Goal: Information Seeking & Learning: Stay updated

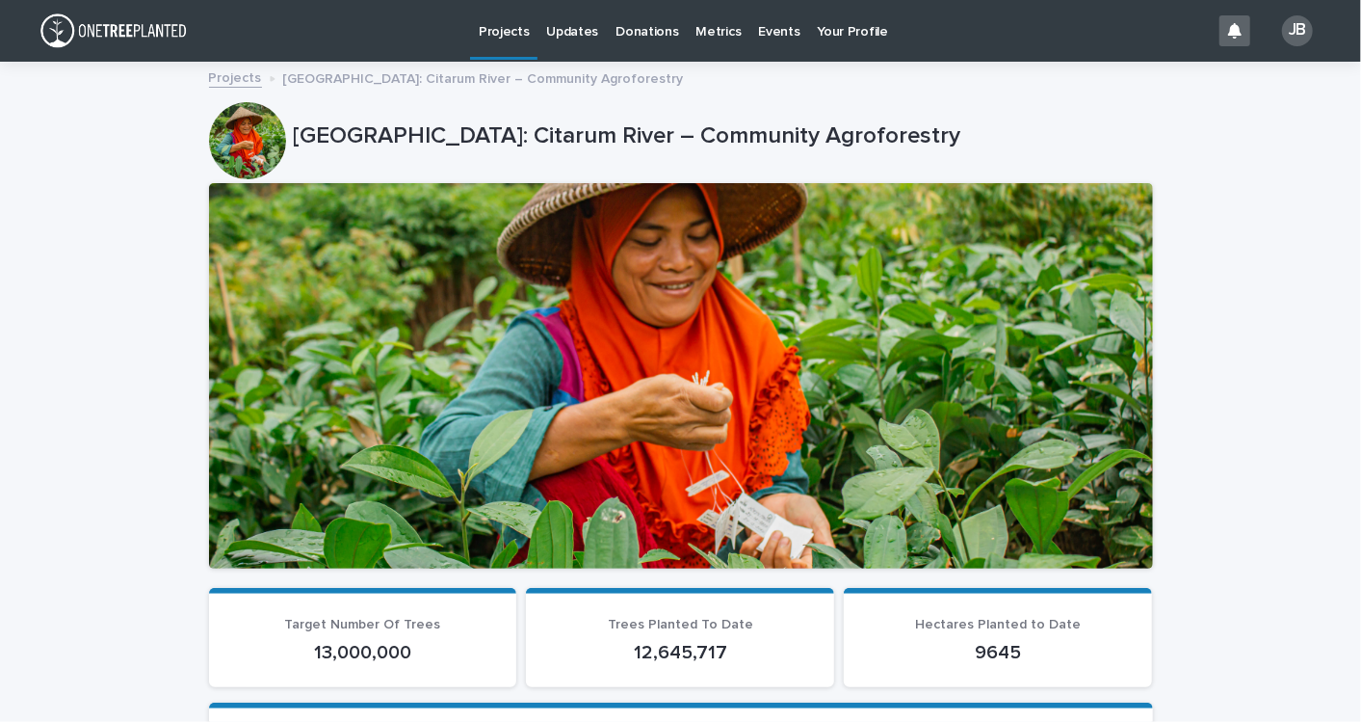
click at [242, 71] on link "Projects" at bounding box center [235, 77] width 53 height 22
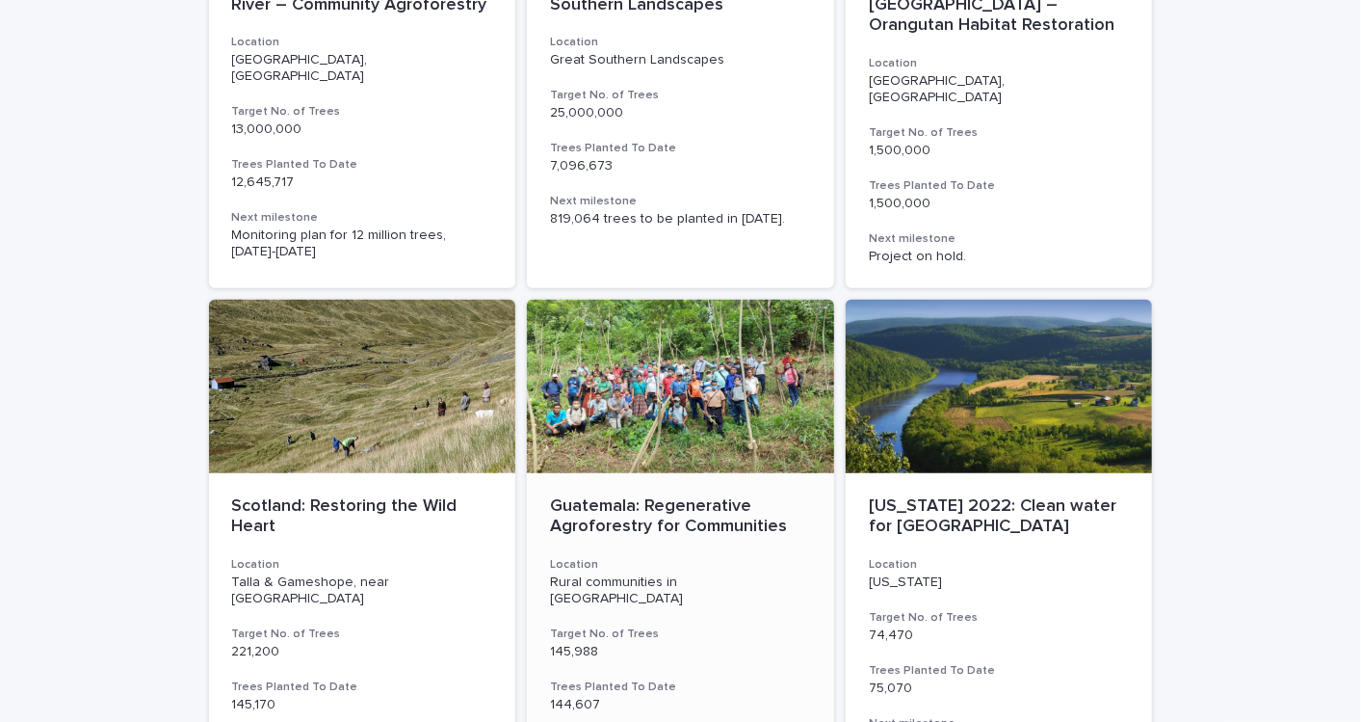
scroll to position [428, 0]
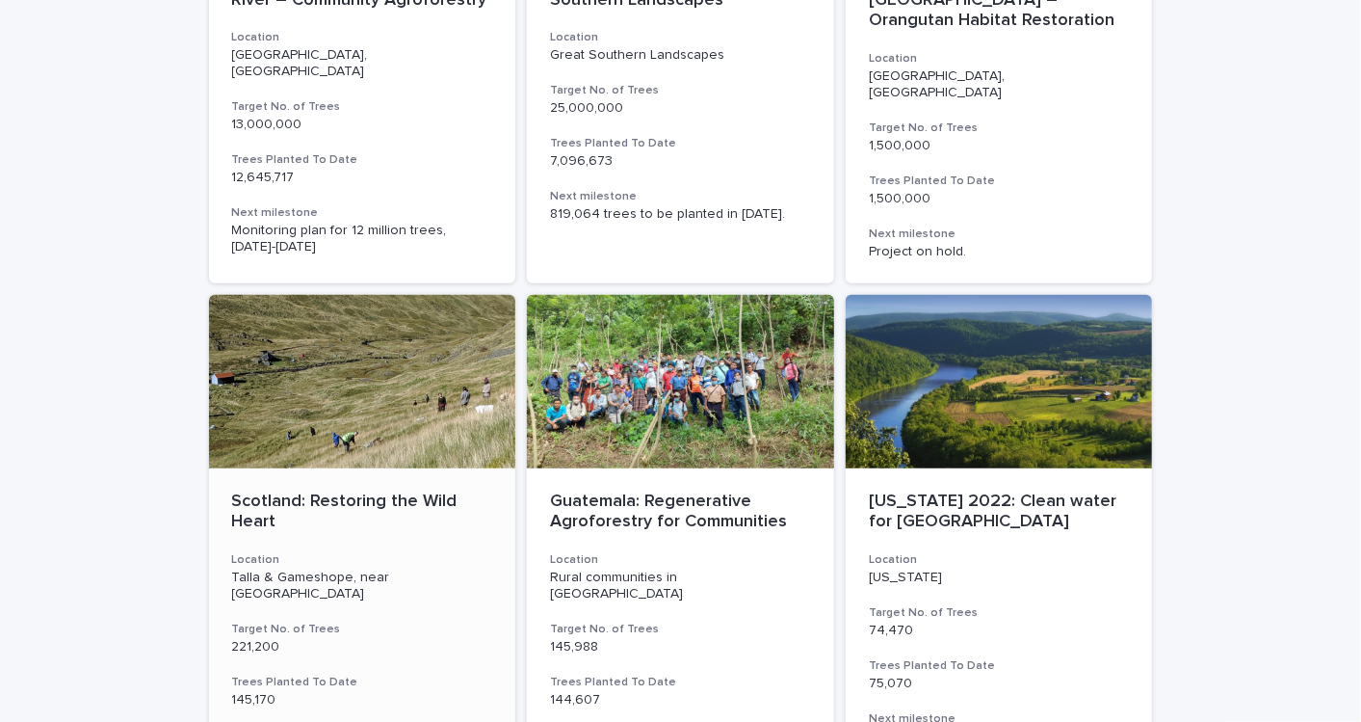
click at [371, 491] on p "Scotland: Restoring the Wild Heart" at bounding box center [362, 511] width 261 height 41
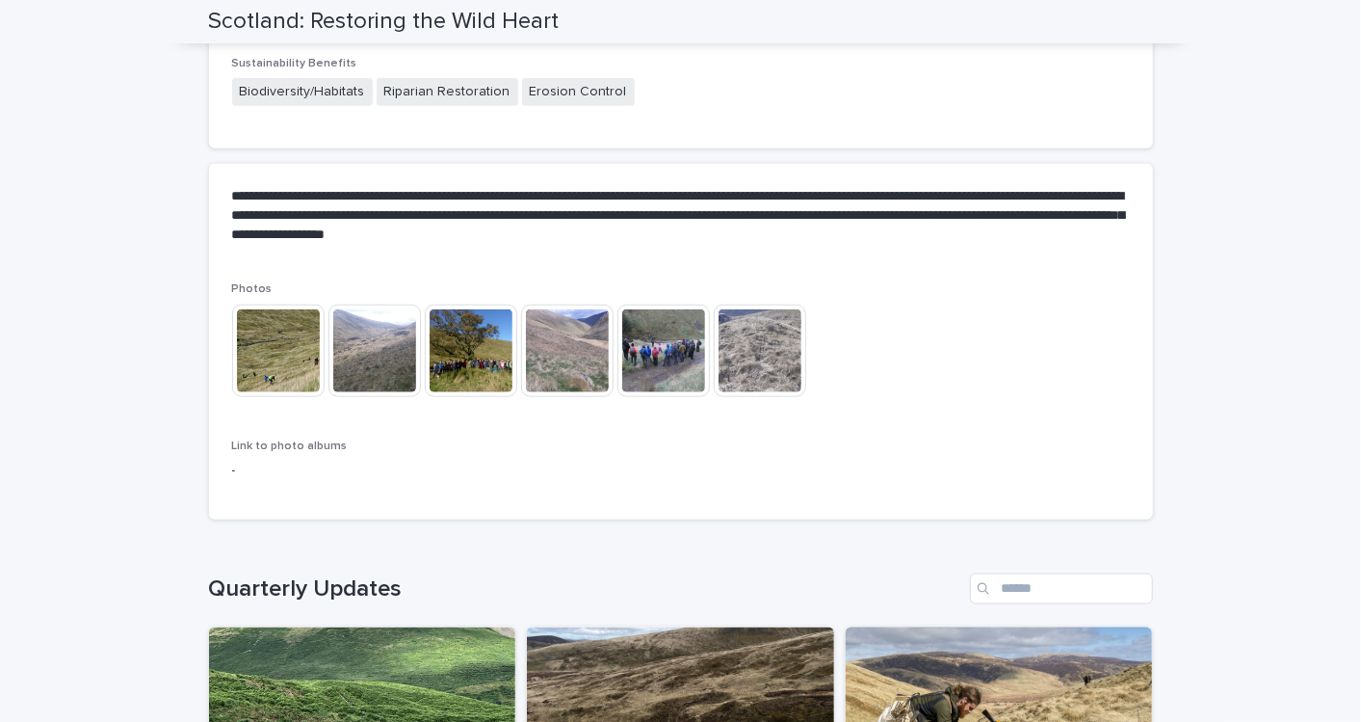
scroll to position [1284, 0]
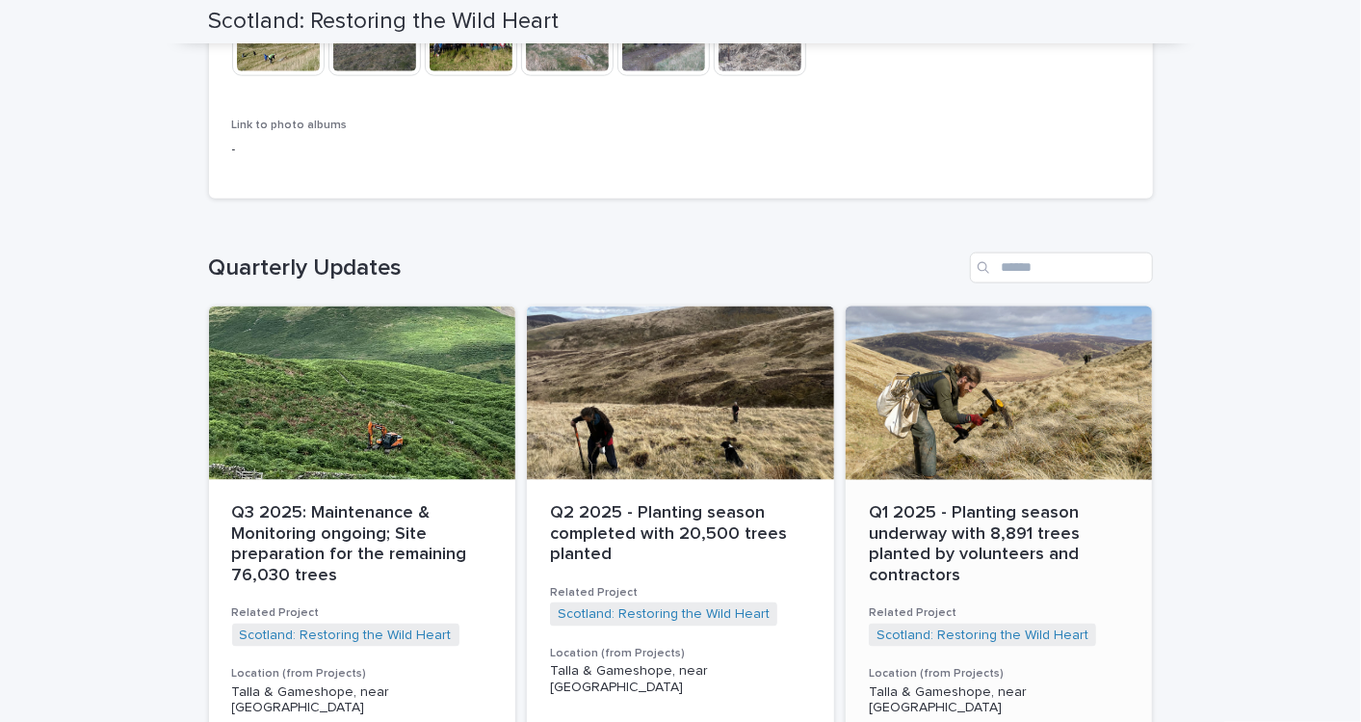
click at [894, 512] on p "Q1 2025 - Planting season underway with 8,891 trees planted by volunteers and c…" at bounding box center [999, 544] width 261 height 83
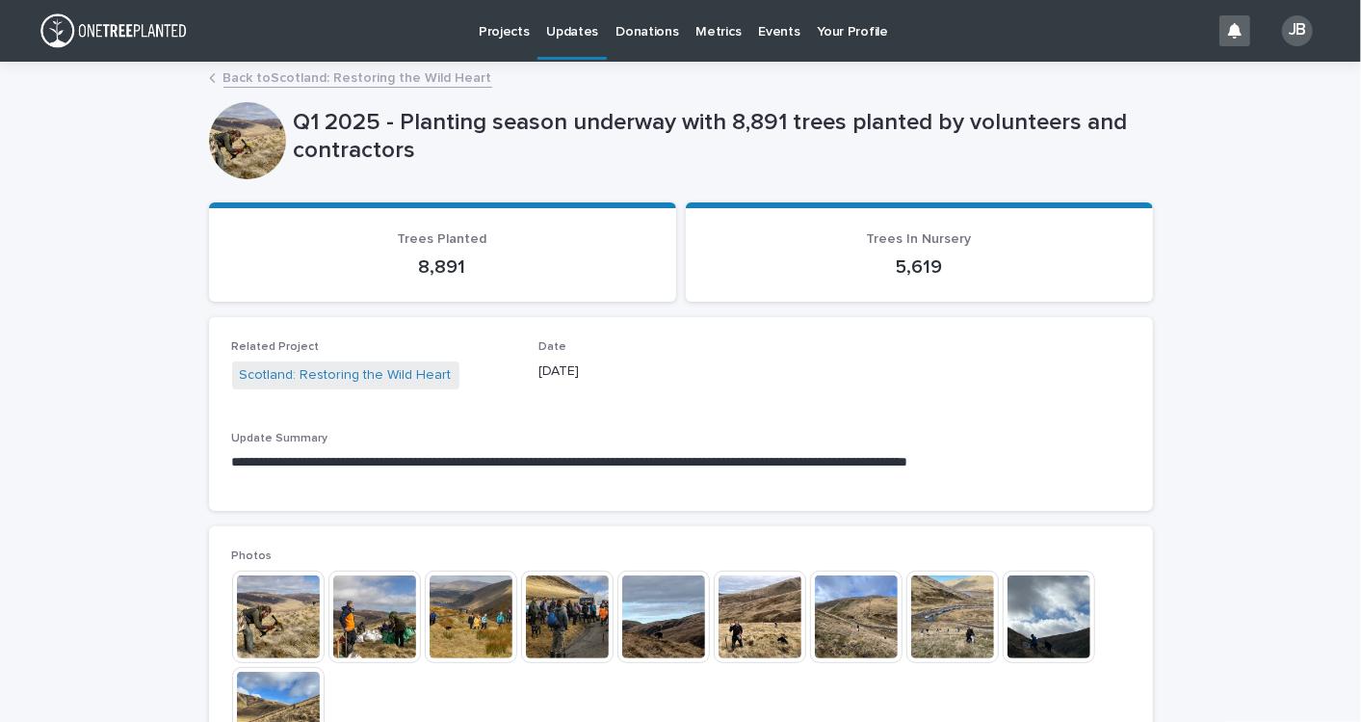
click at [293, 62] on div "Back to [GEOGRAPHIC_DATA]: Restoring the Wild Heart" at bounding box center [680, 63] width 1361 height 2
click at [294, 76] on link "Back to [GEOGRAPHIC_DATA]: Restoring the Wild Heart" at bounding box center [357, 77] width 269 height 22
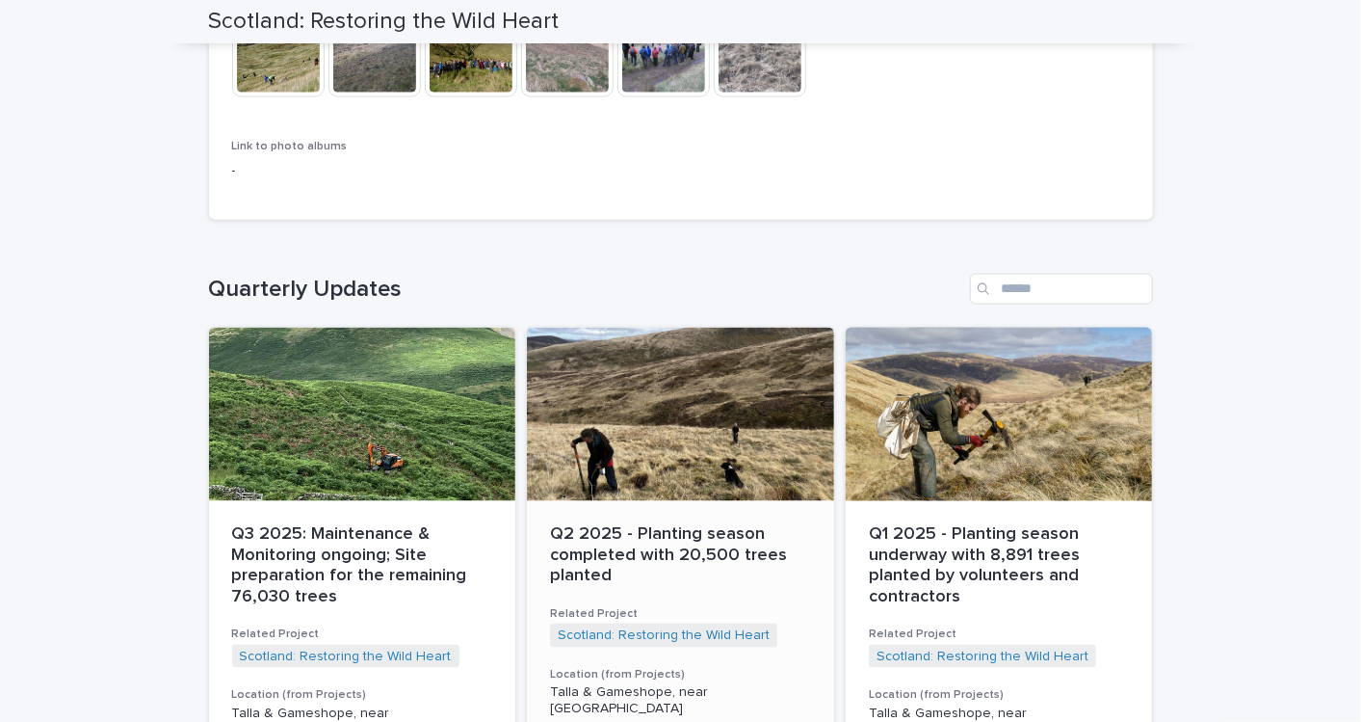
scroll to position [1498, 0]
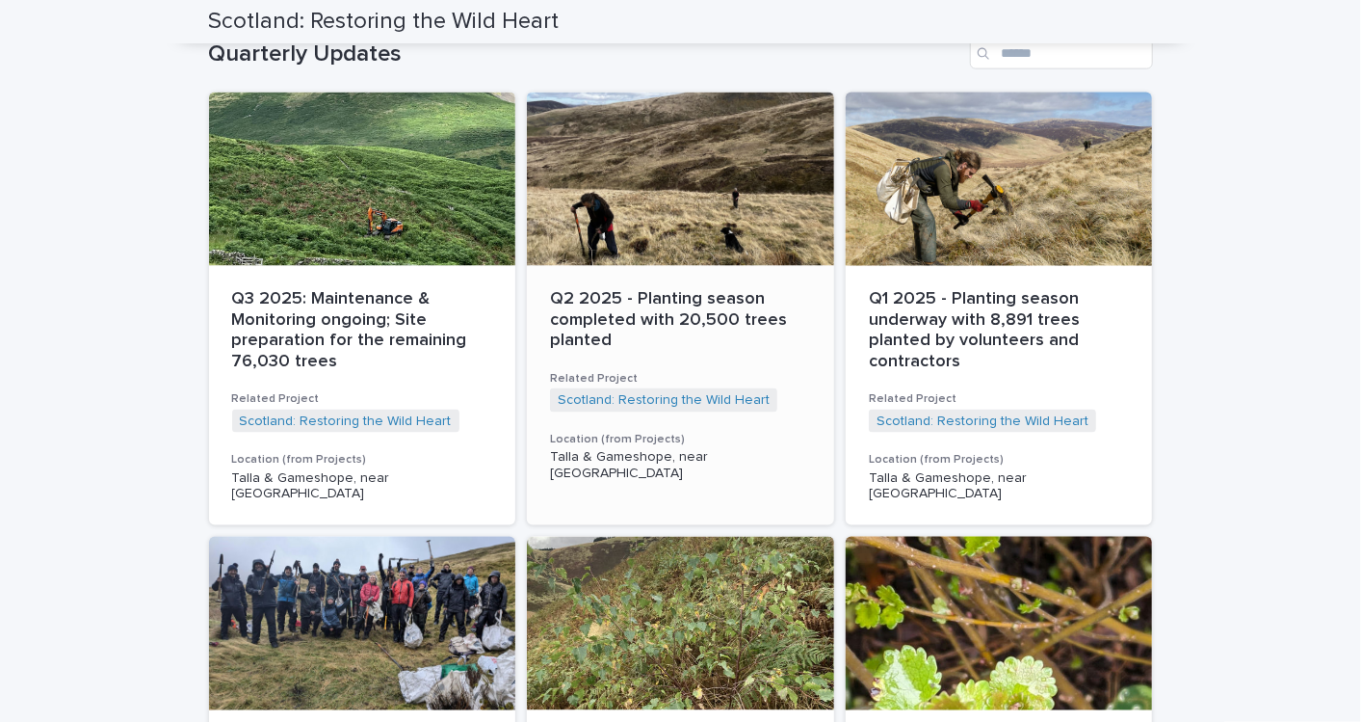
click at [574, 323] on p "Q2 2025 - Planting season completed with 20,500 trees planted" at bounding box center [680, 320] width 261 height 63
